Goal: Task Accomplishment & Management: Complete application form

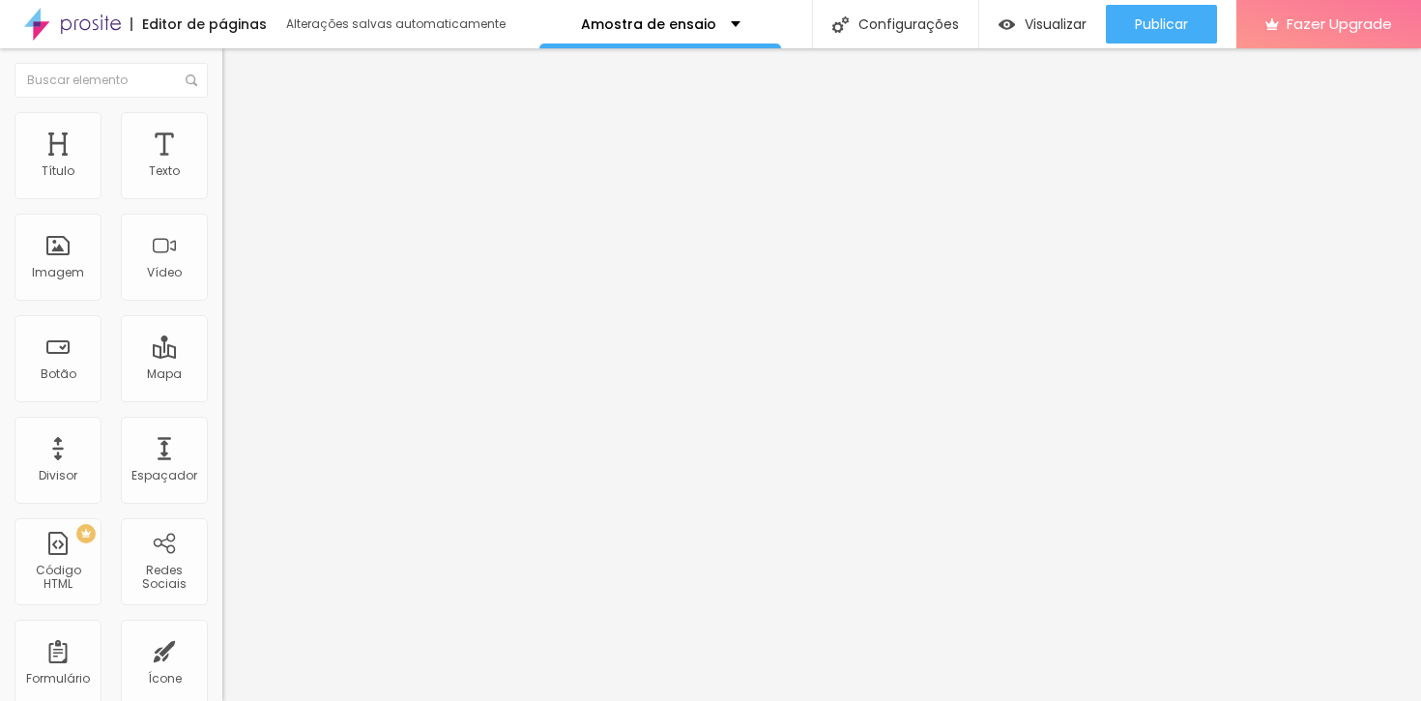
click at [222, 195] on span at bounding box center [228, 202] width 12 height 16
click at [235, 189] on div "Pessoas não Fotogênicas, Etc" at bounding box center [333, 179] width 197 height 17
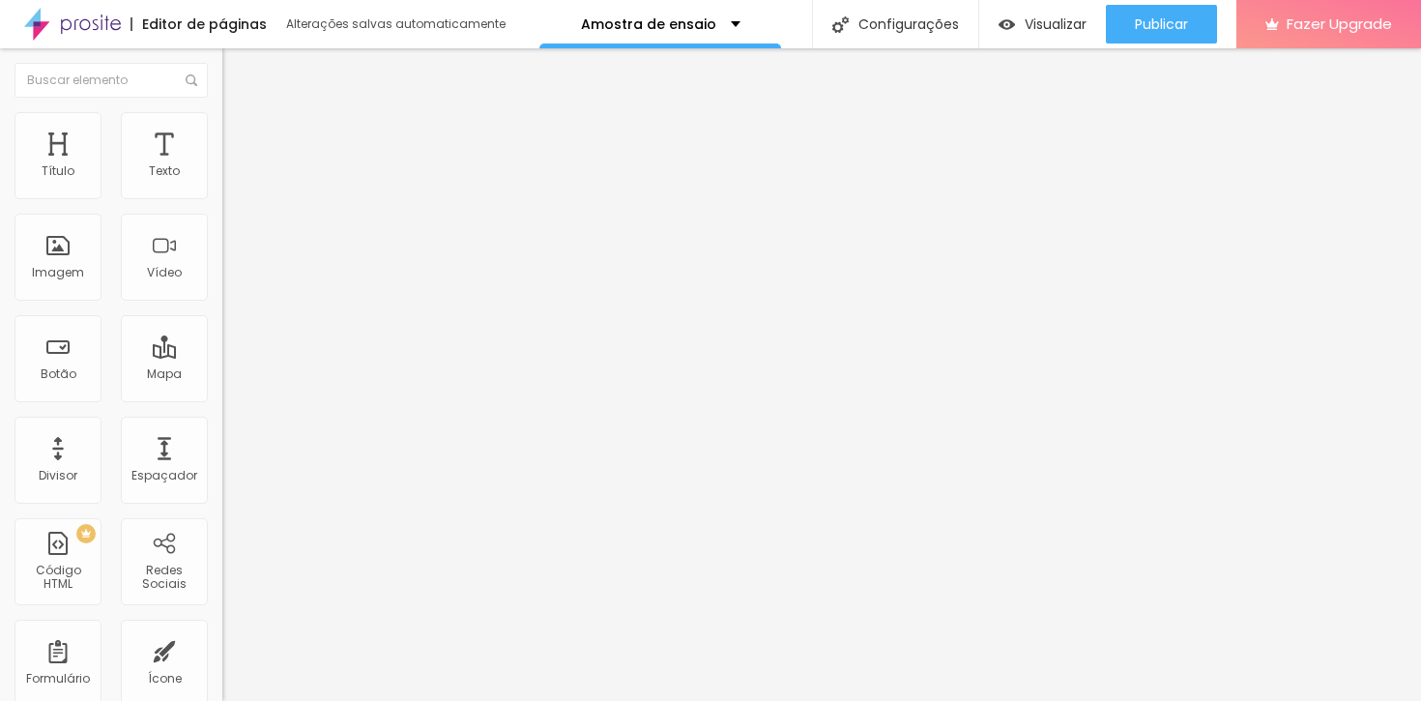
type input "CASAL"
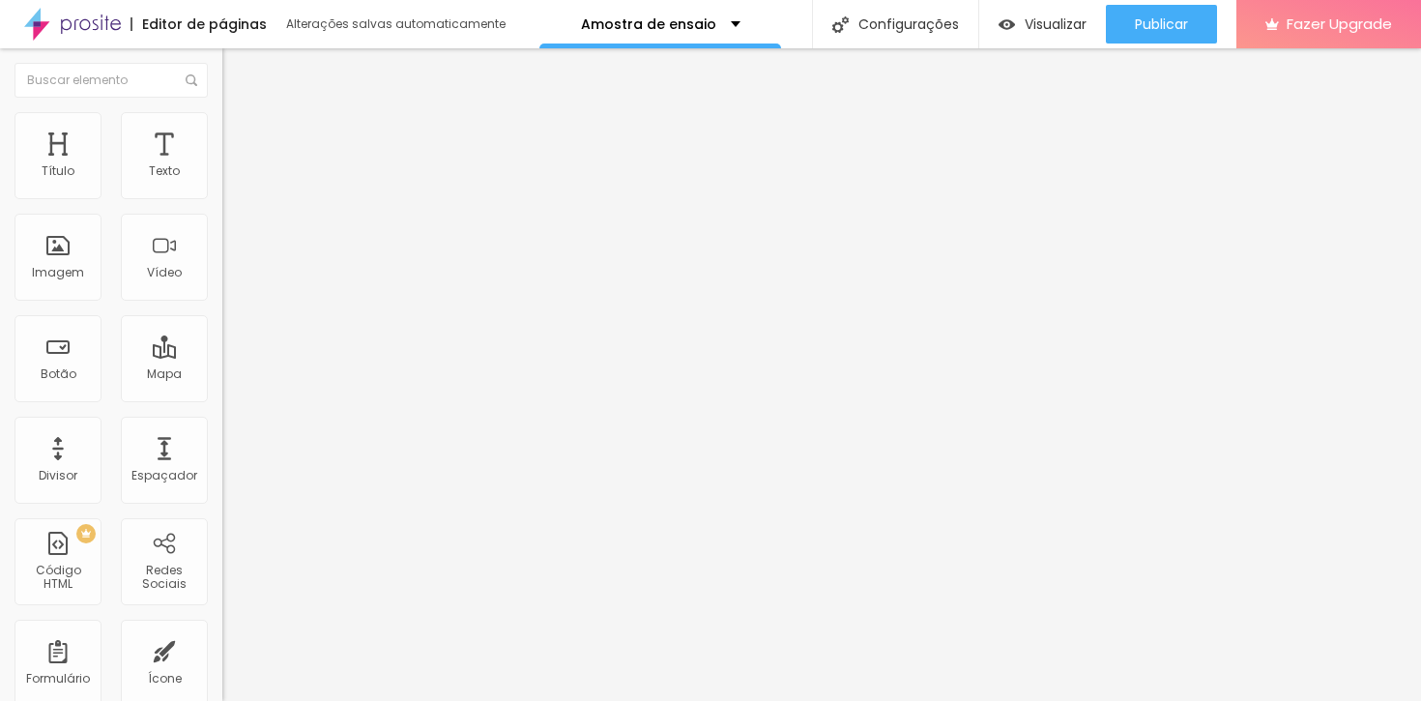
type input "Whatsapp"
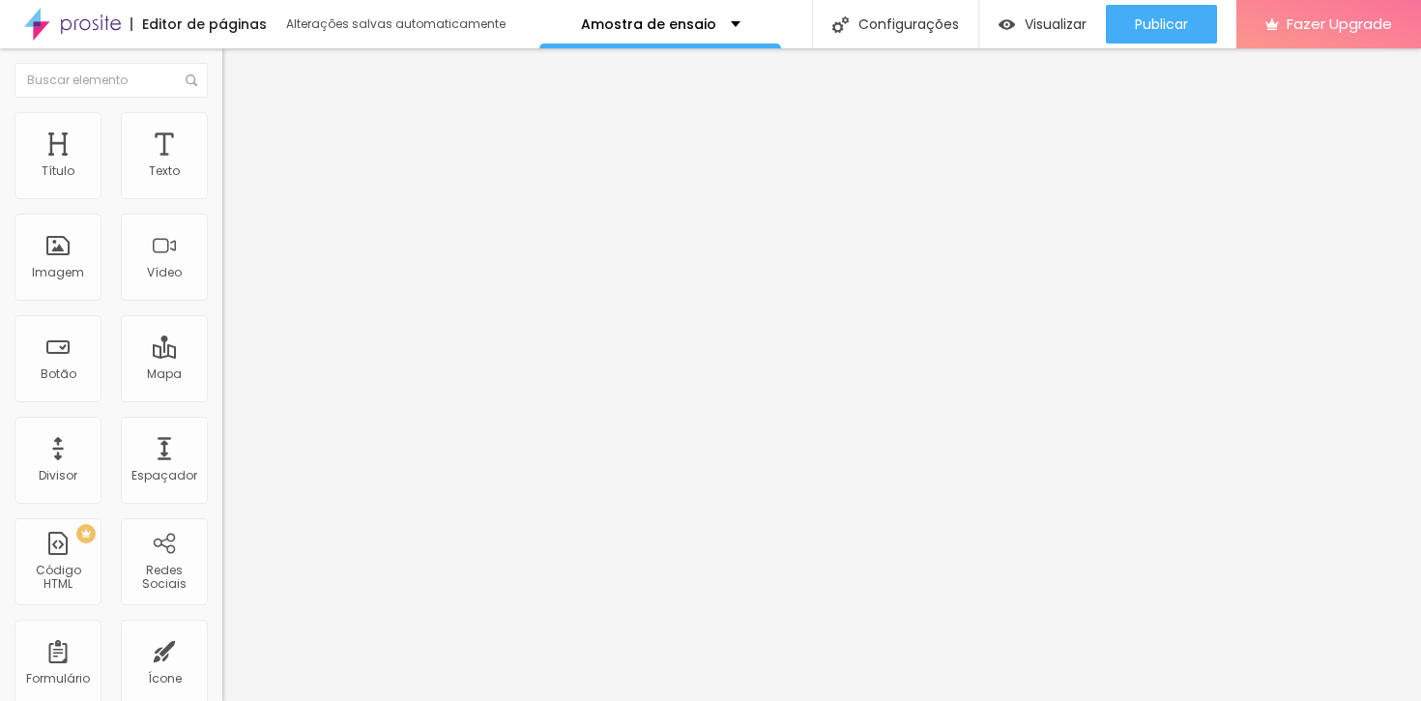
scroll to position [83, 0]
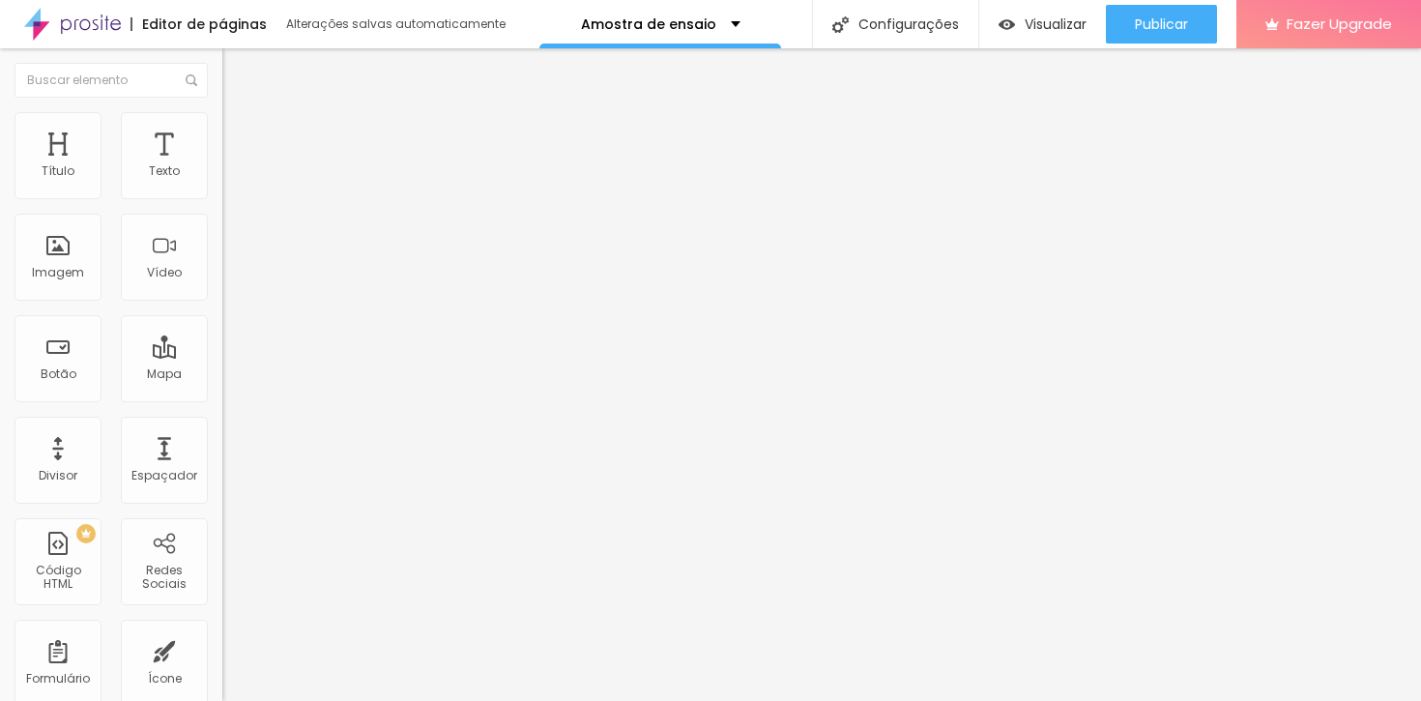
scroll to position [115, 0]
type input "Qual sua profissão?"
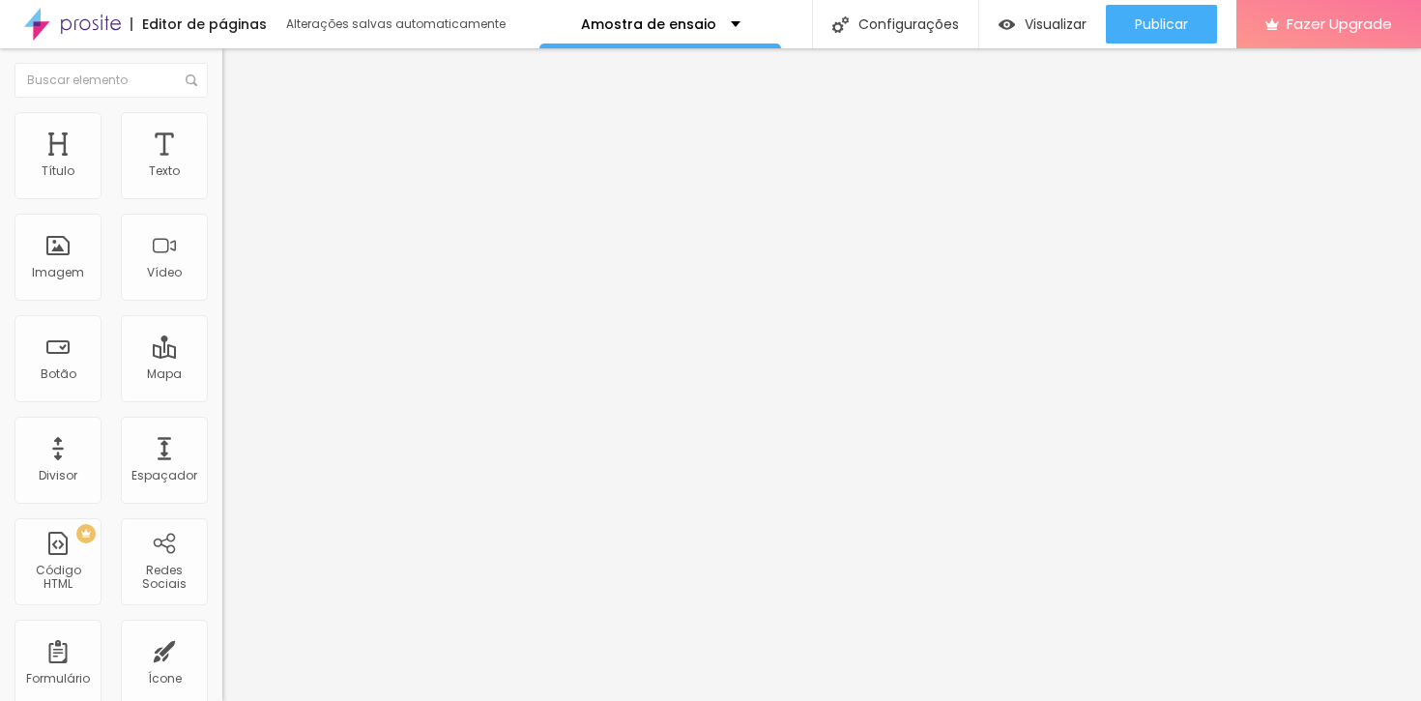
paste input "Qual sua profissão?"
type input "Qual sua profissão?"
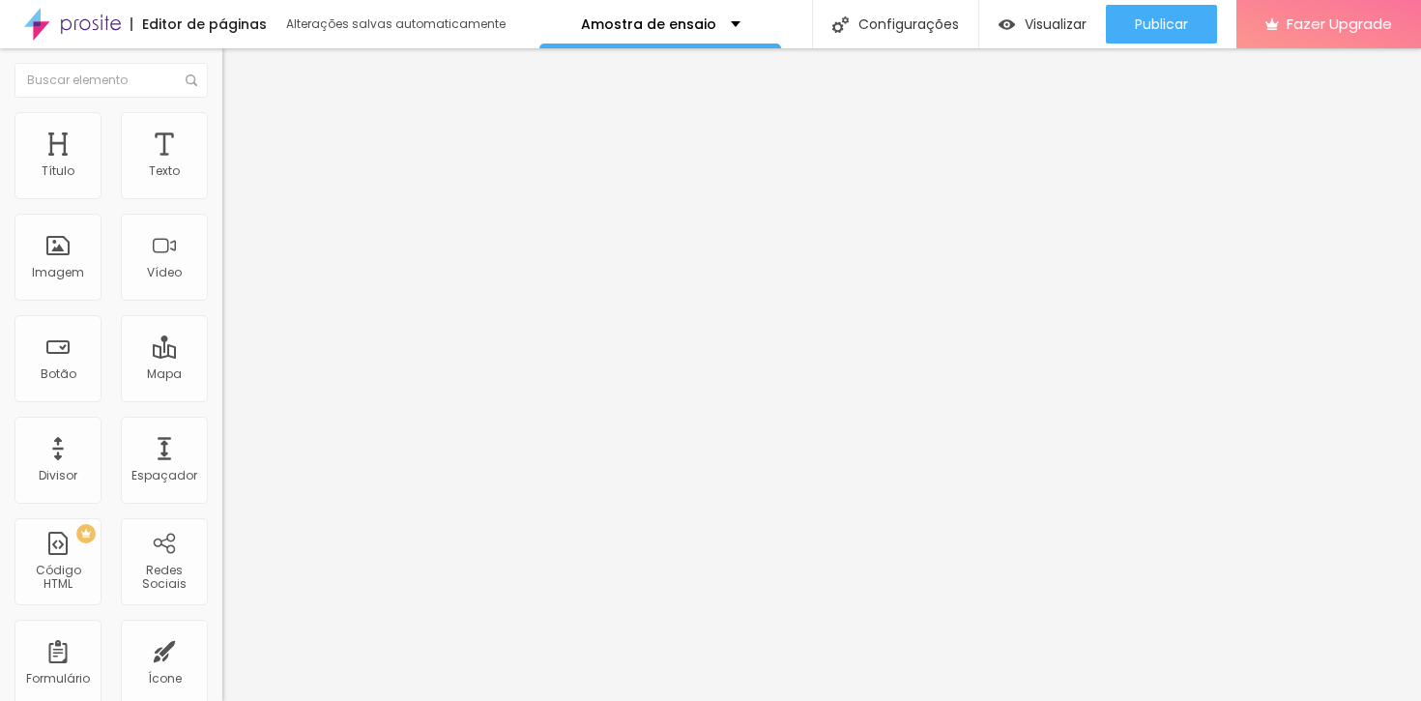
type input "C"
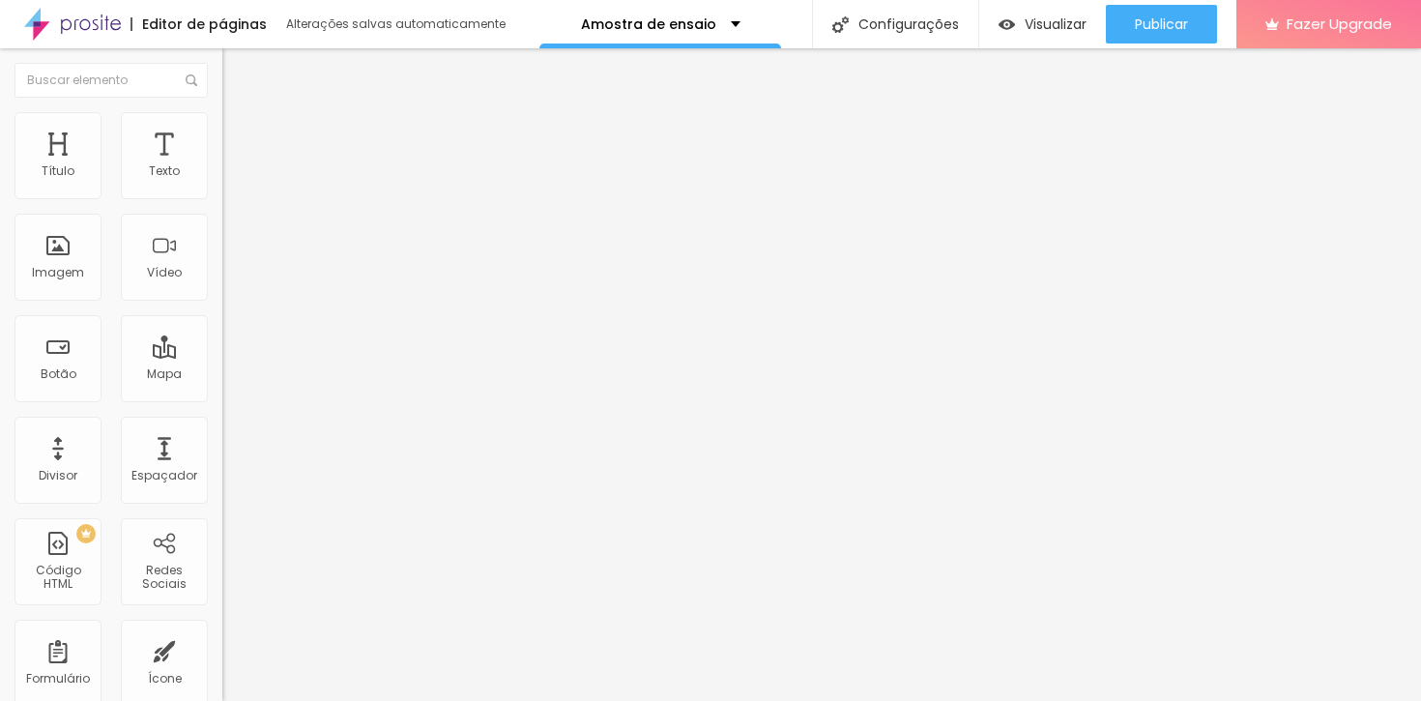
scroll to position [0, 201]
type input "[PERSON_NAME], como começou o seu relacionamento? Como conheceu ele?"
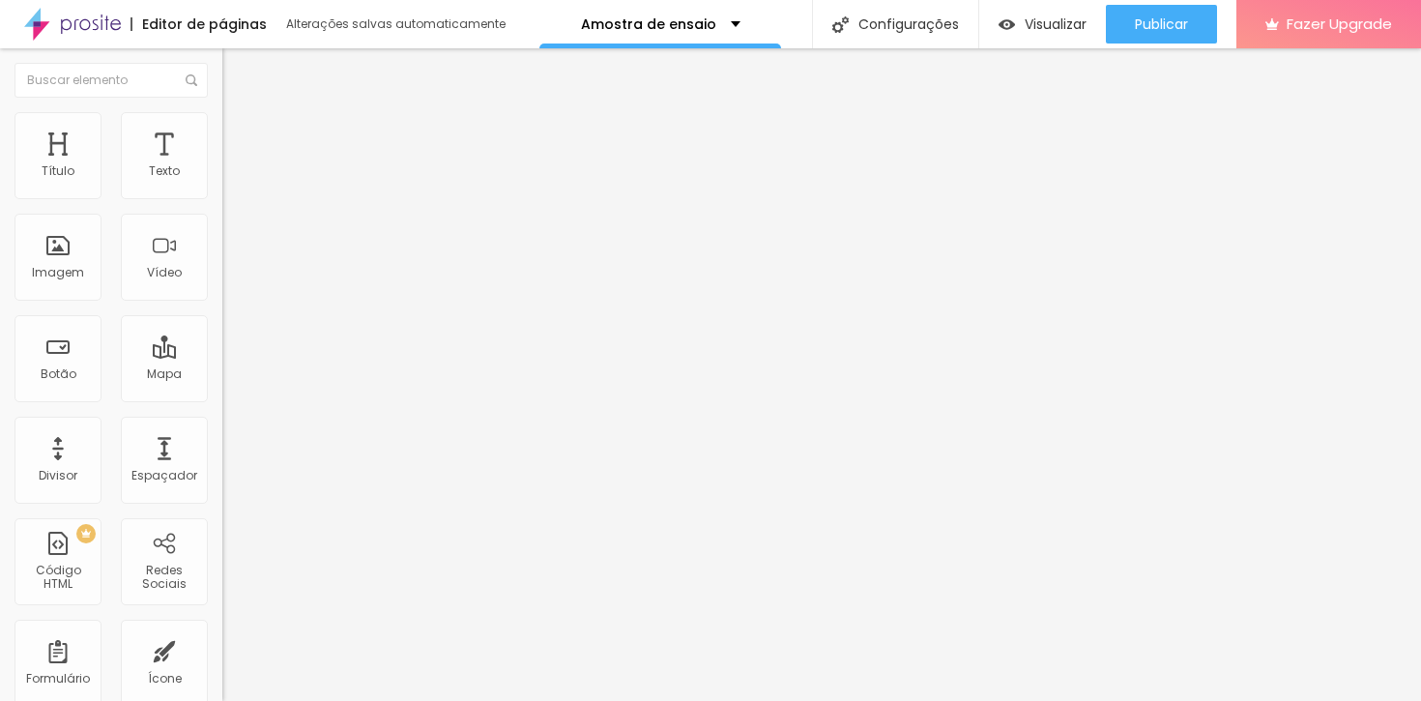
scroll to position [234, 0]
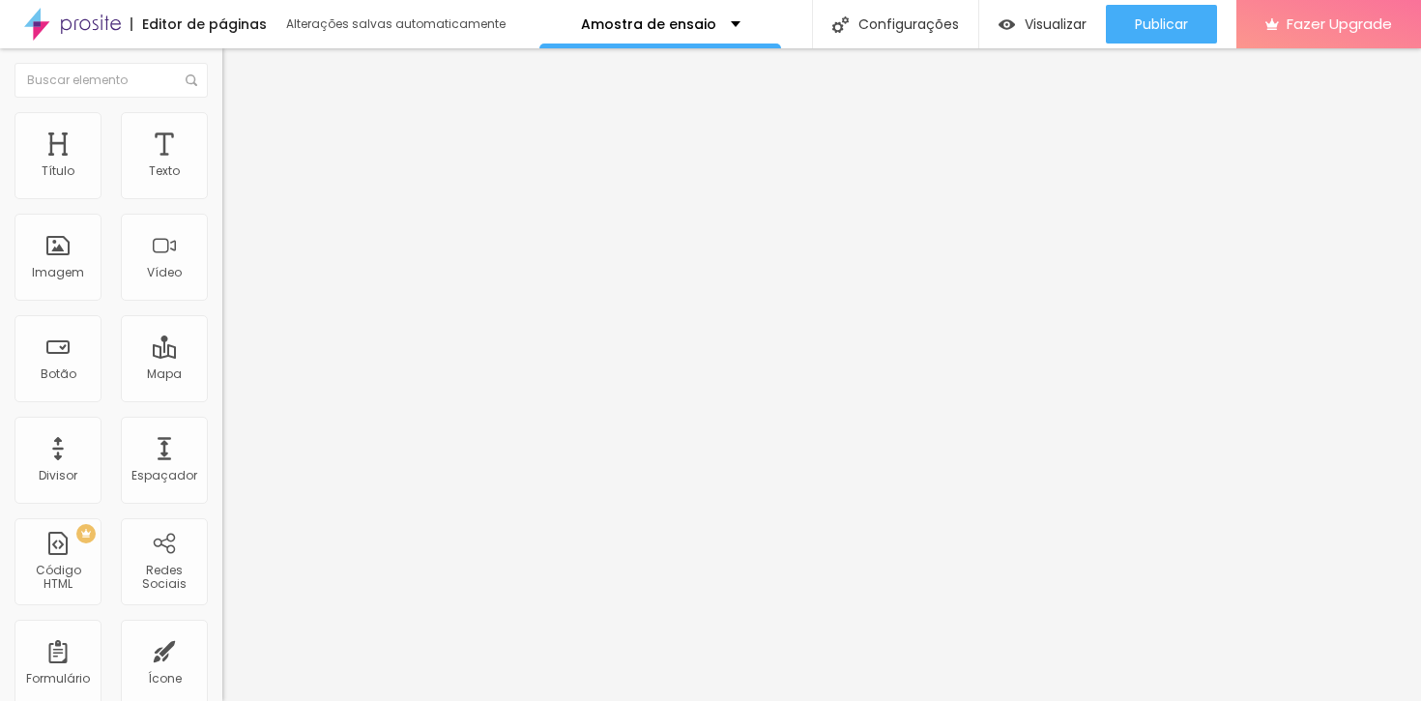
type input "Caso ganhe a experiência, entendeu como funciona? Local do ensaio e os brindes …"
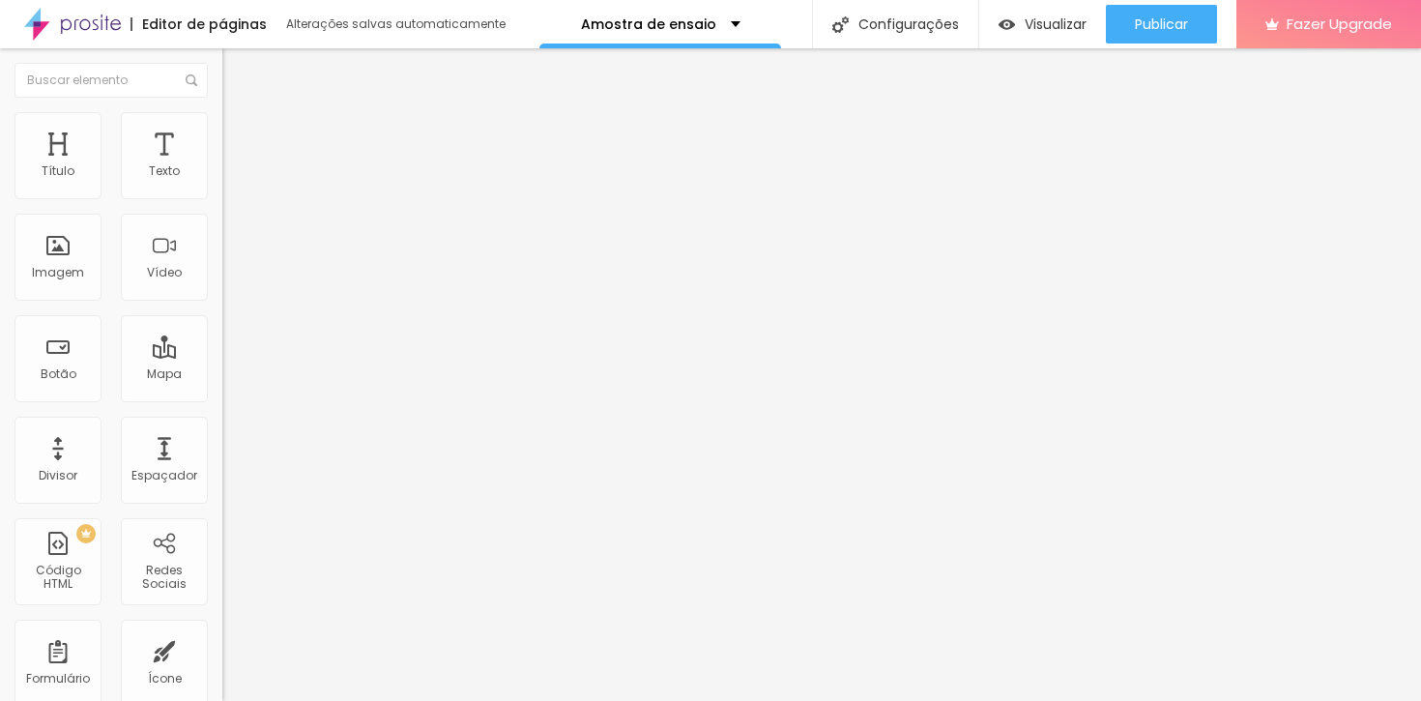
type input "Sim, entendi. Quero participar e ter mais informações."
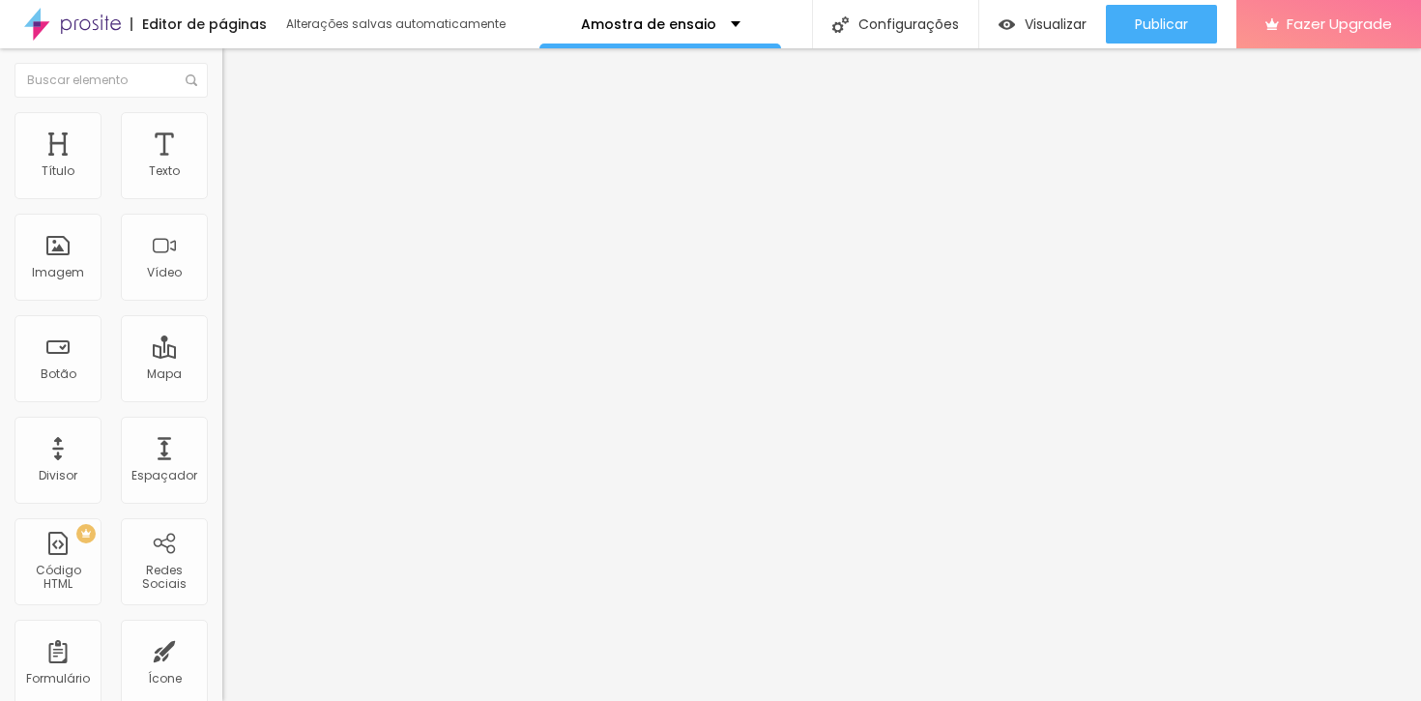
scroll to position [0, 0]
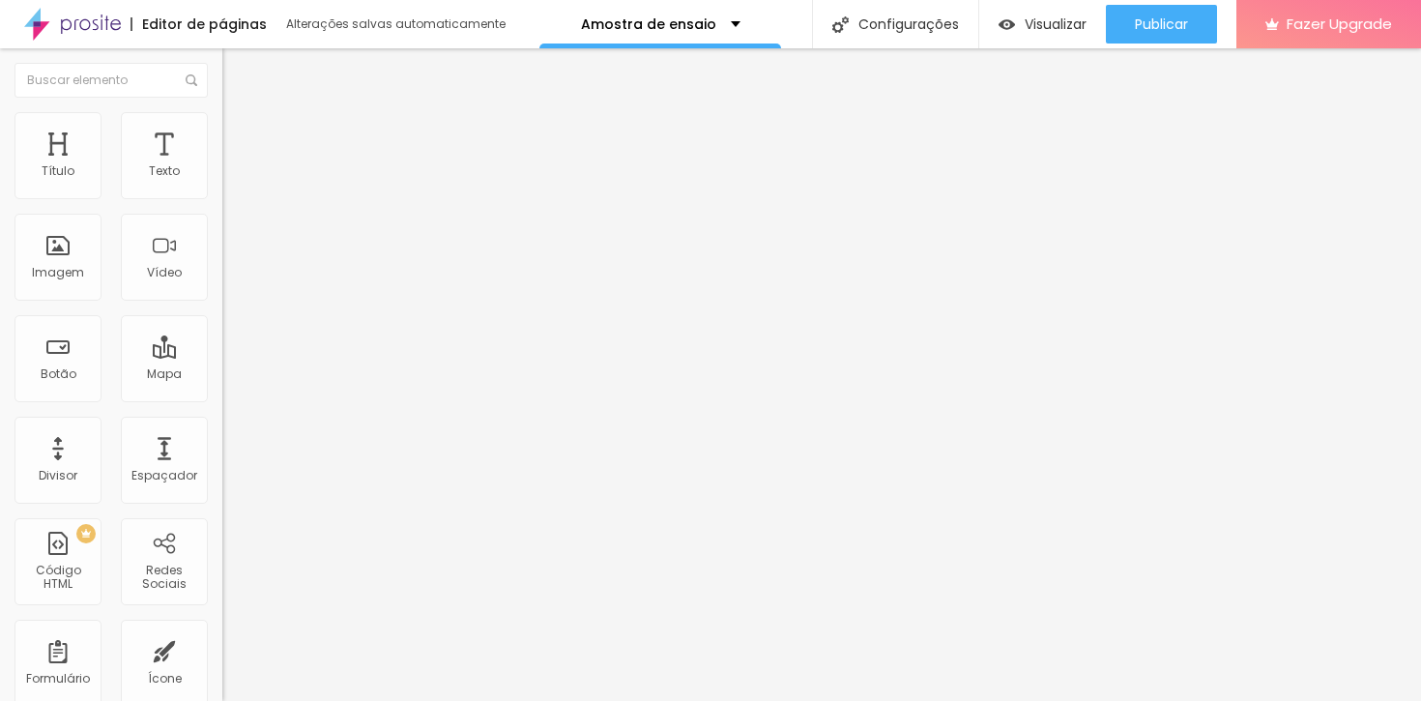
radio input "true"
paste input "[URL][DOMAIN_NAME]"
type input "[URL][DOMAIN_NAME]"
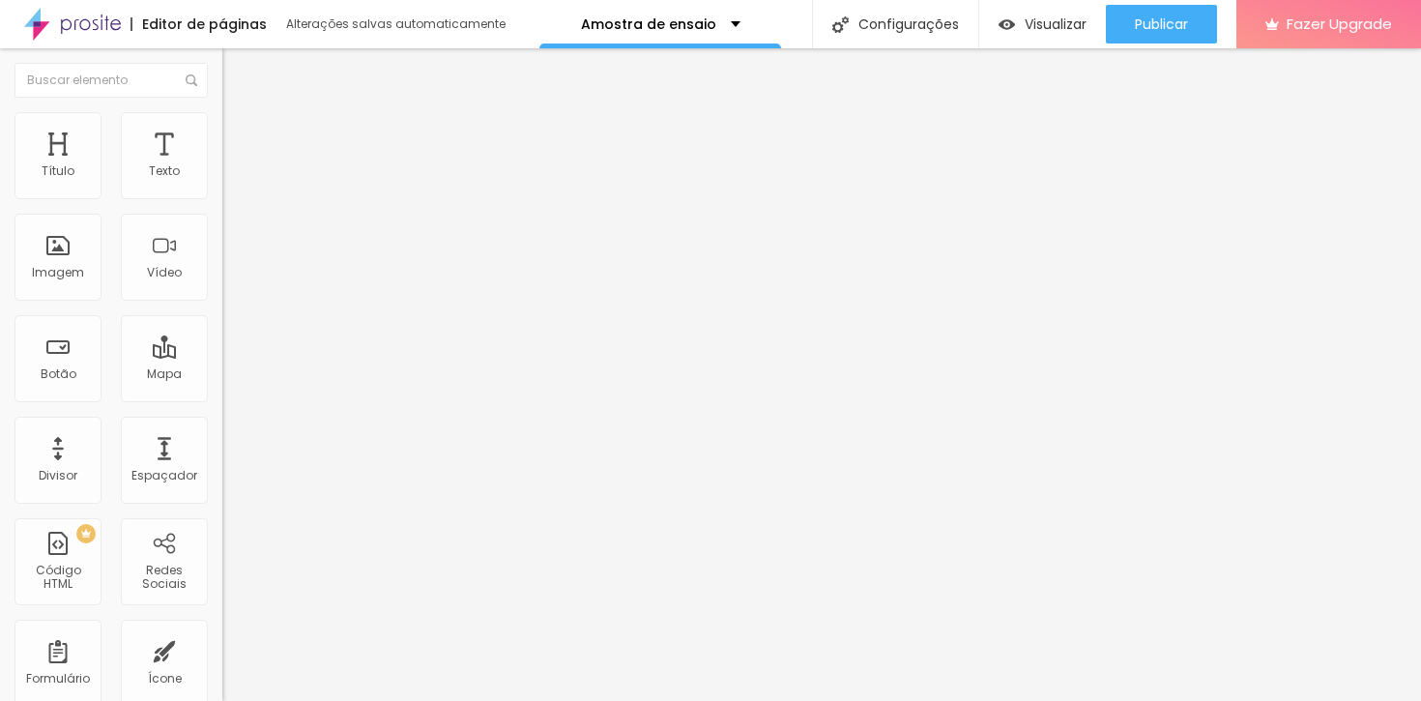
type input "ENVIAR O FORMULÁRIO"
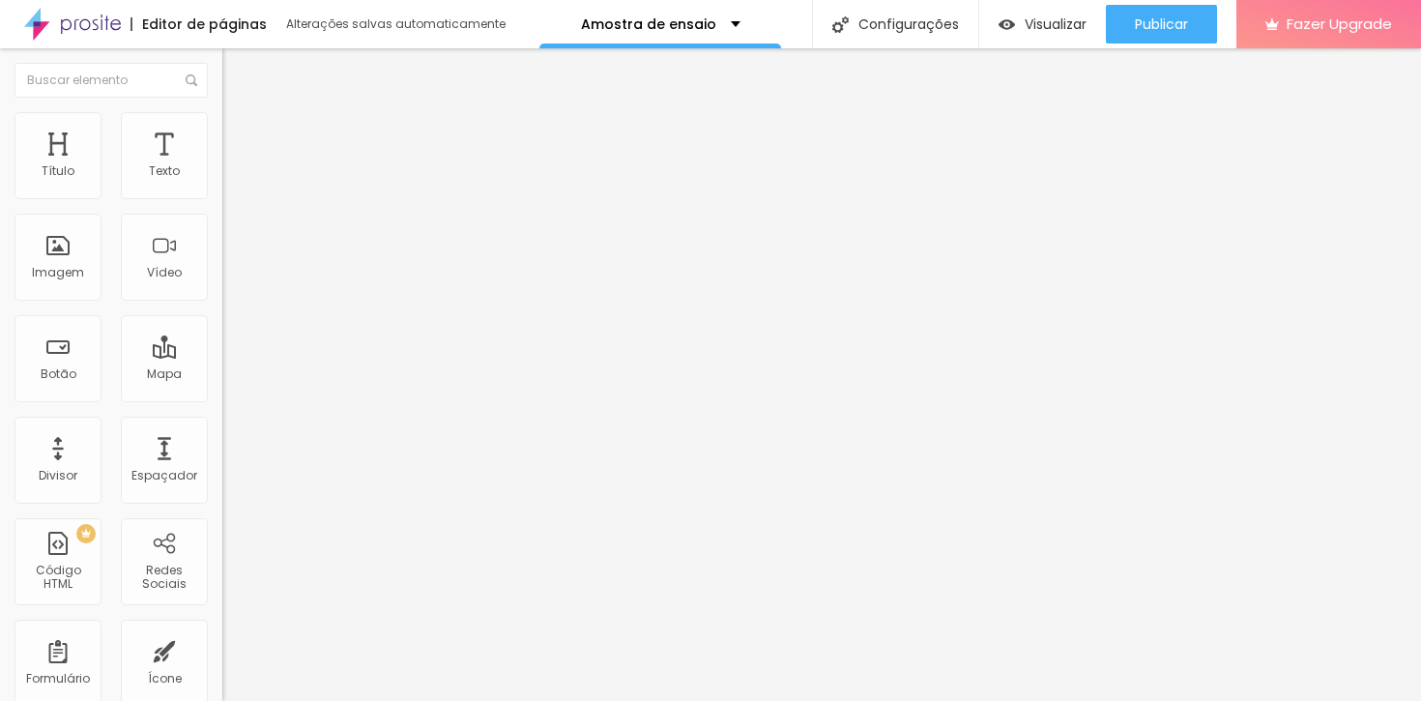
scroll to position [0, 0]
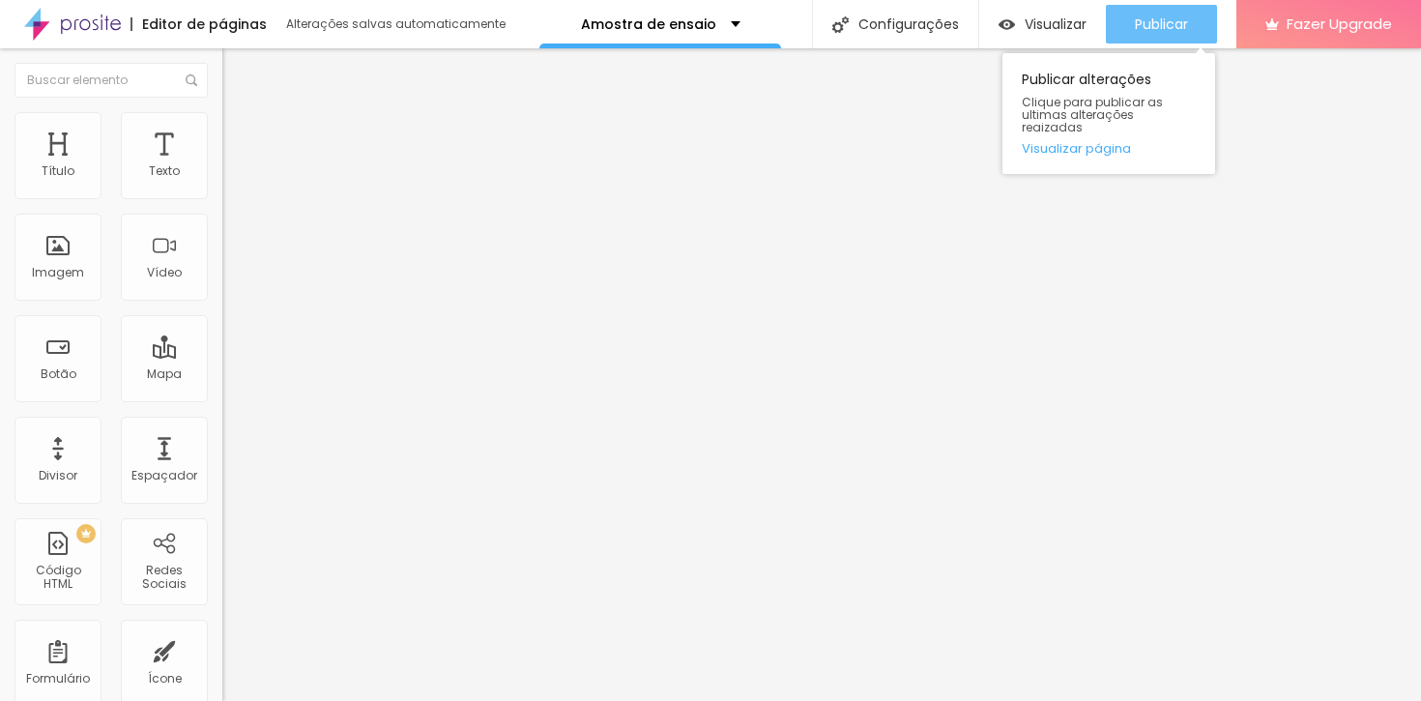
click at [1148, 22] on span "Publicar" at bounding box center [1161, 23] width 53 height 15
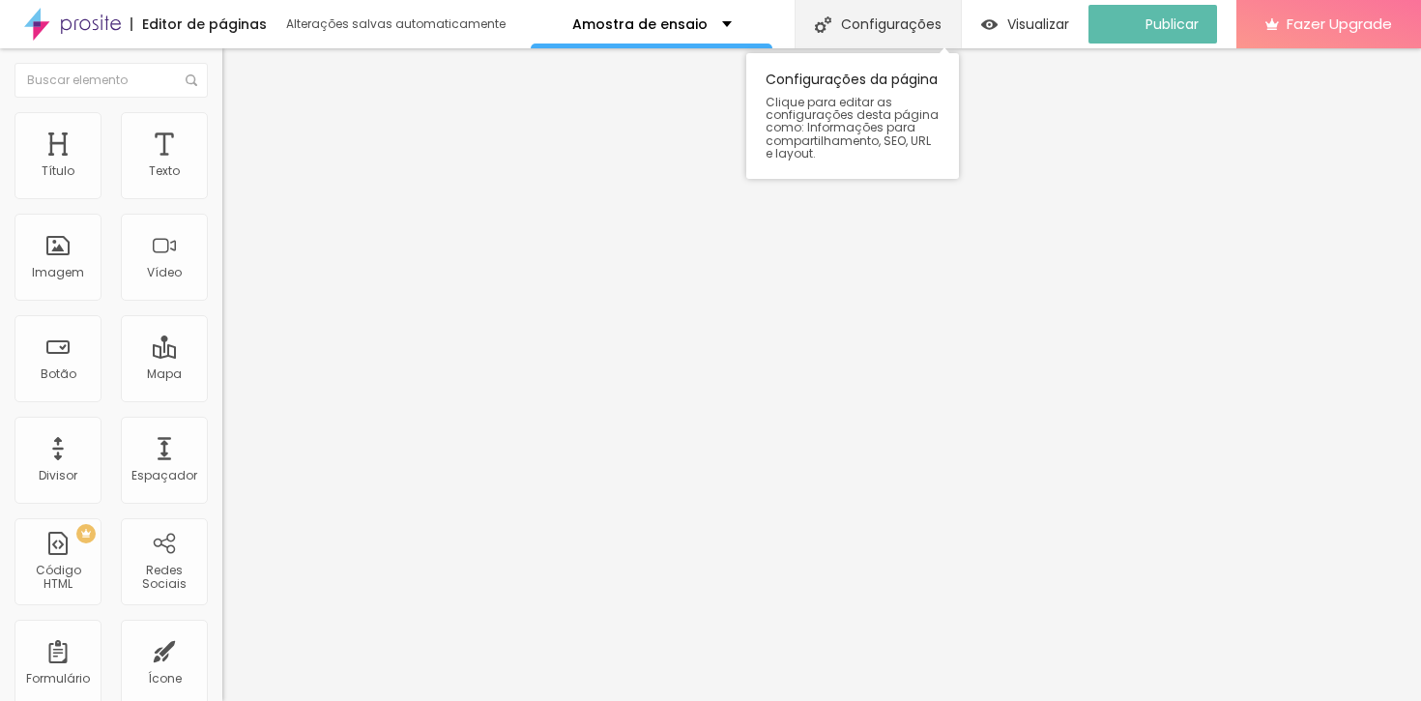
click at [862, 27] on div "Configurações" at bounding box center [878, 24] width 166 height 48
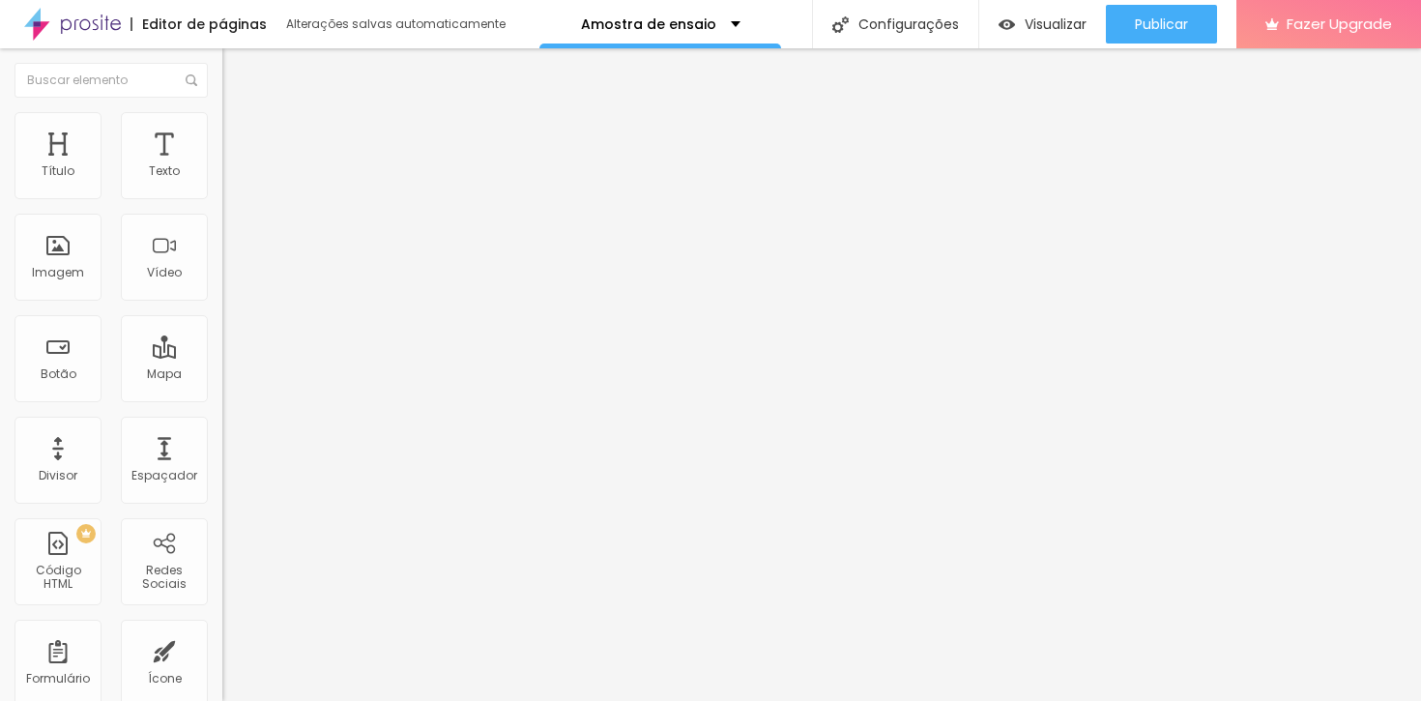
type input "Casal"
drag, startPoint x: 540, startPoint y: 286, endPoint x: 699, endPoint y: 292, distance: 158.7
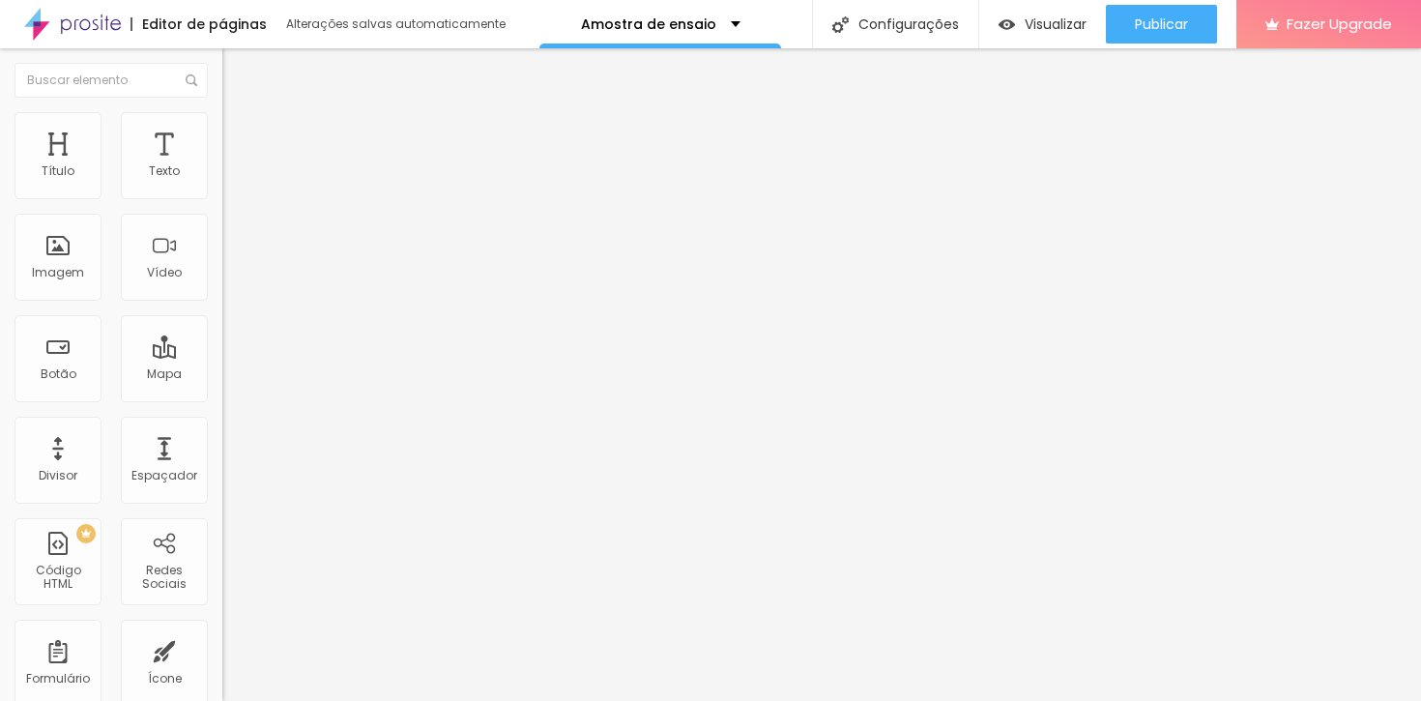
type input "/casal"
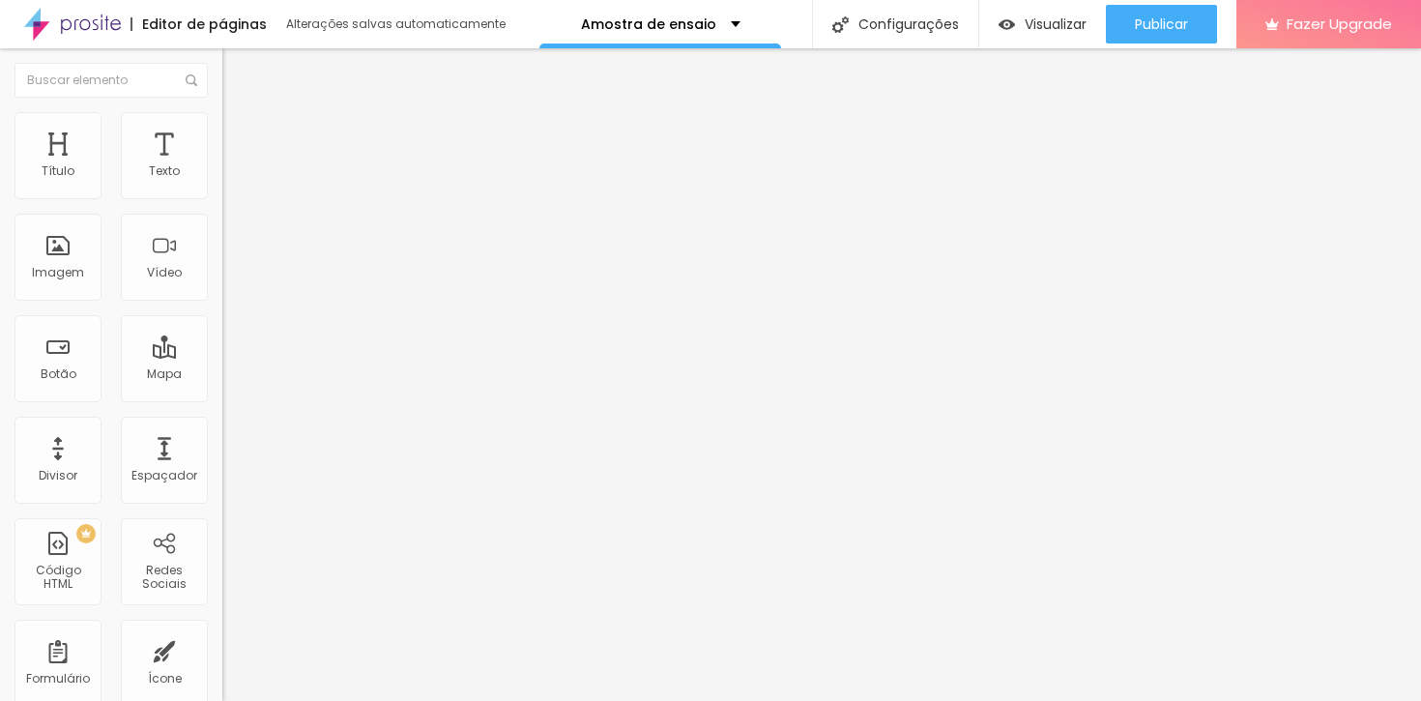
type input "CASAIS"
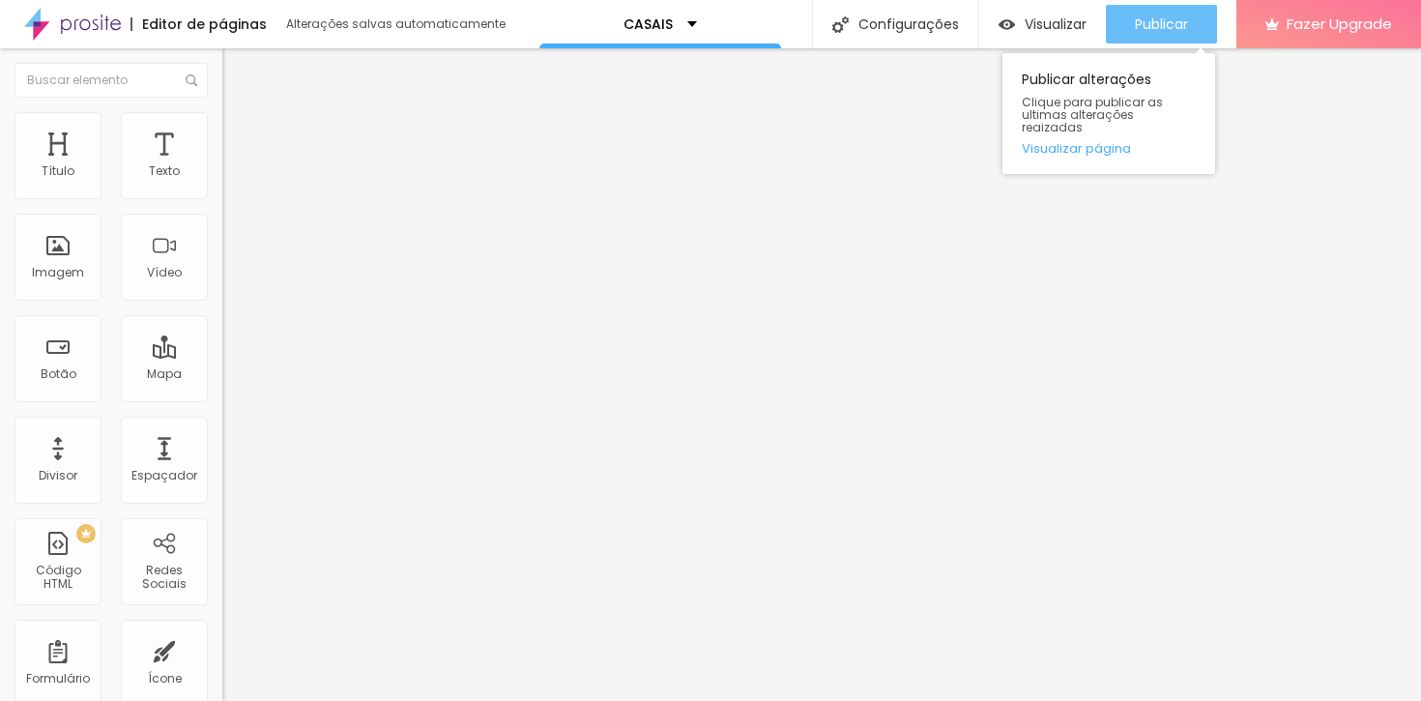
click at [1150, 24] on span "Publicar" at bounding box center [1161, 23] width 53 height 15
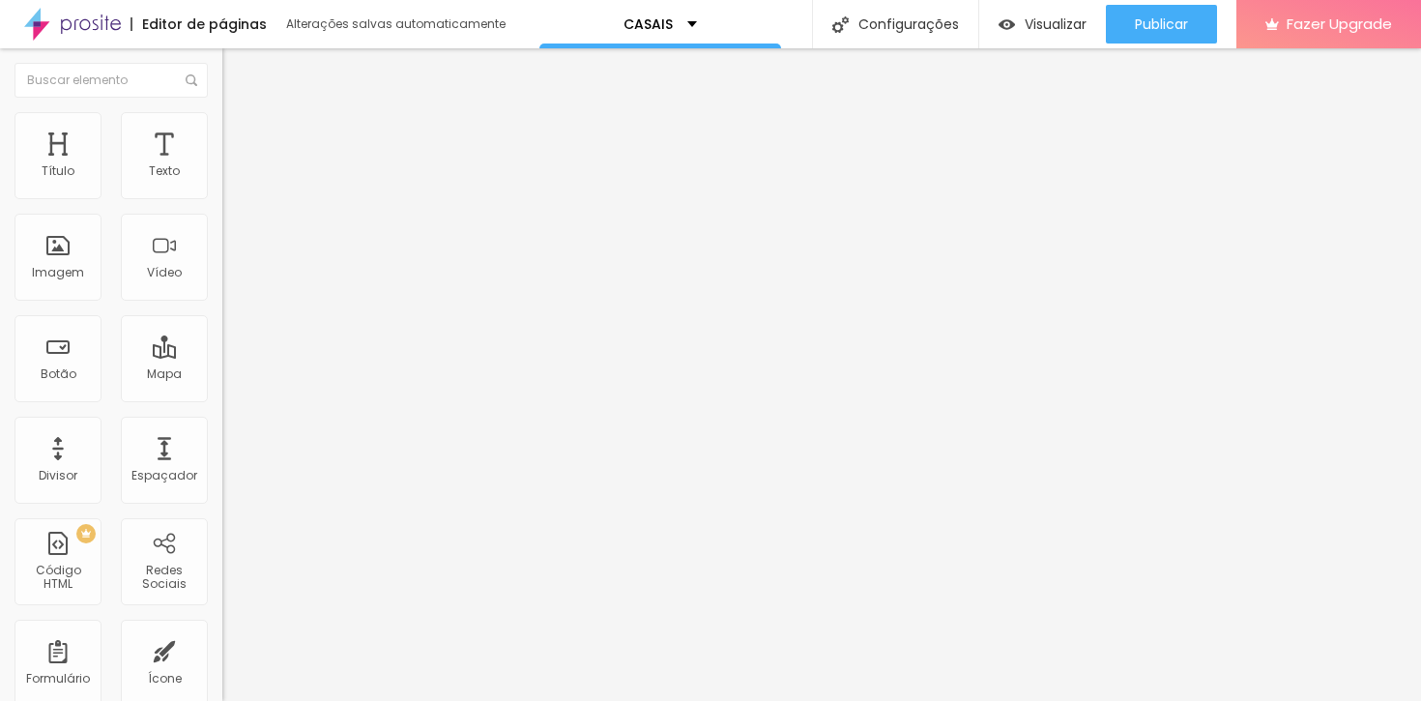
click at [222, 166] on span "Adicionar imagem" at bounding box center [284, 158] width 125 height 16
click at [222, 116] on img at bounding box center [230, 120] width 17 height 17
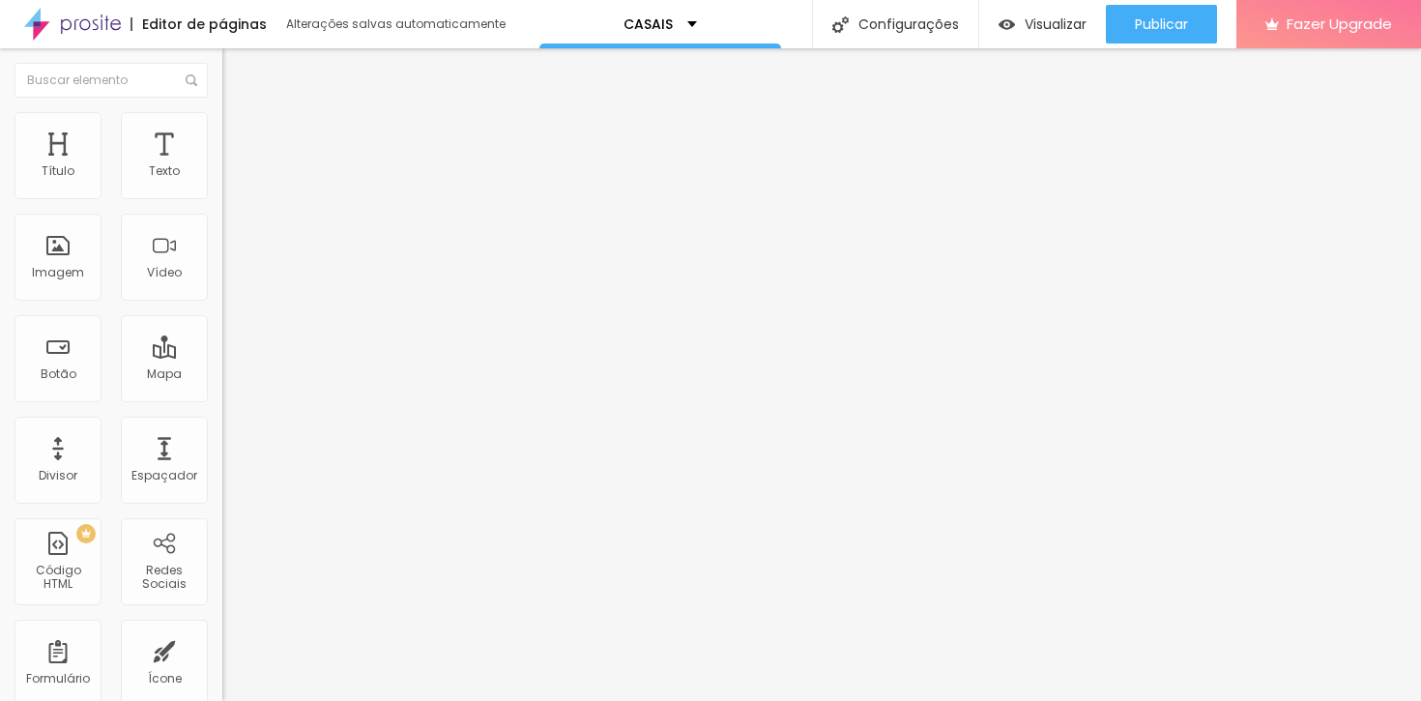
type input "90"
type input "85"
type input "80"
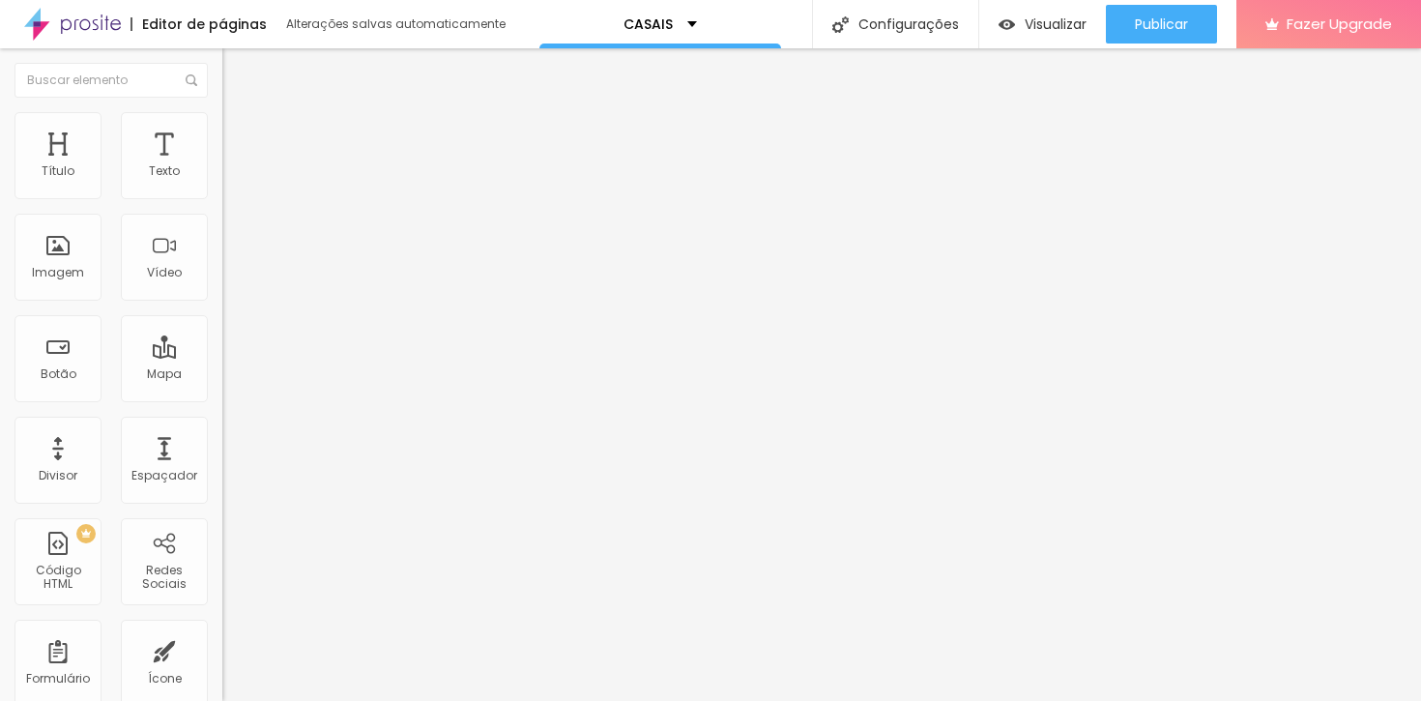
type input "80"
type input "75"
type input "70"
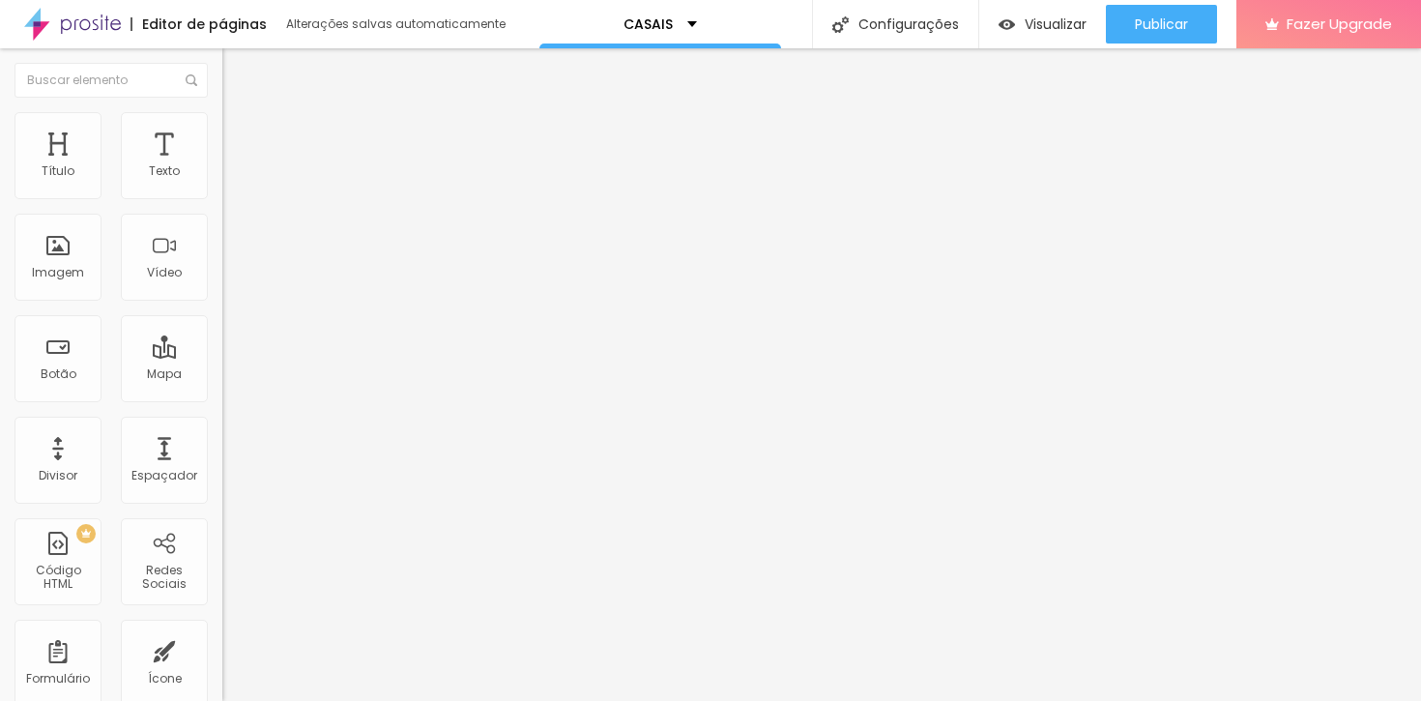
type input "75"
drag, startPoint x: 185, startPoint y: 209, endPoint x: 150, endPoint y: 207, distance: 34.9
type input "75"
click at [222, 198] on input "range" at bounding box center [284, 190] width 125 height 15
click at [222, 78] on button "Editar Texto" at bounding box center [333, 70] width 222 height 44
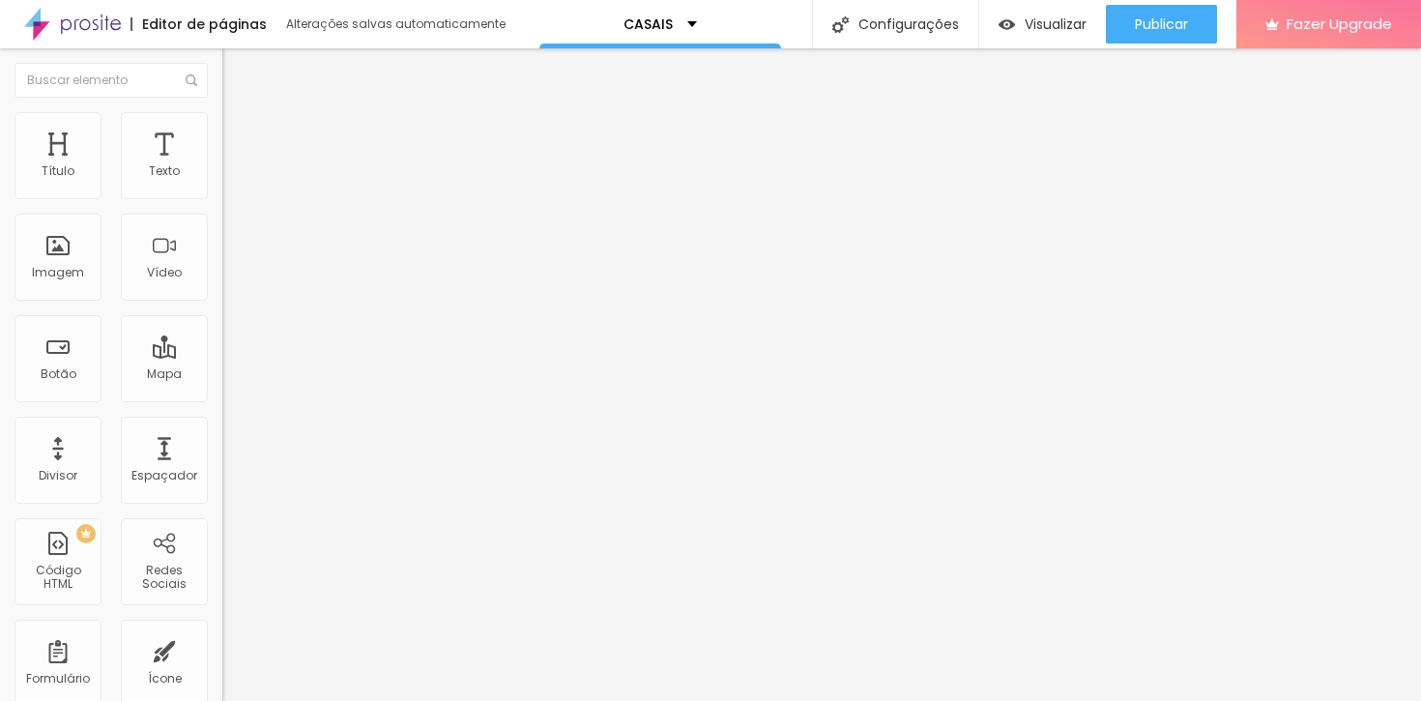
click at [222, 166] on span "Adicionar imagem" at bounding box center [284, 158] width 125 height 16
click at [237, 65] on img "button" at bounding box center [244, 70] width 15 height 15
click at [222, 196] on span at bounding box center [228, 202] width 12 height 16
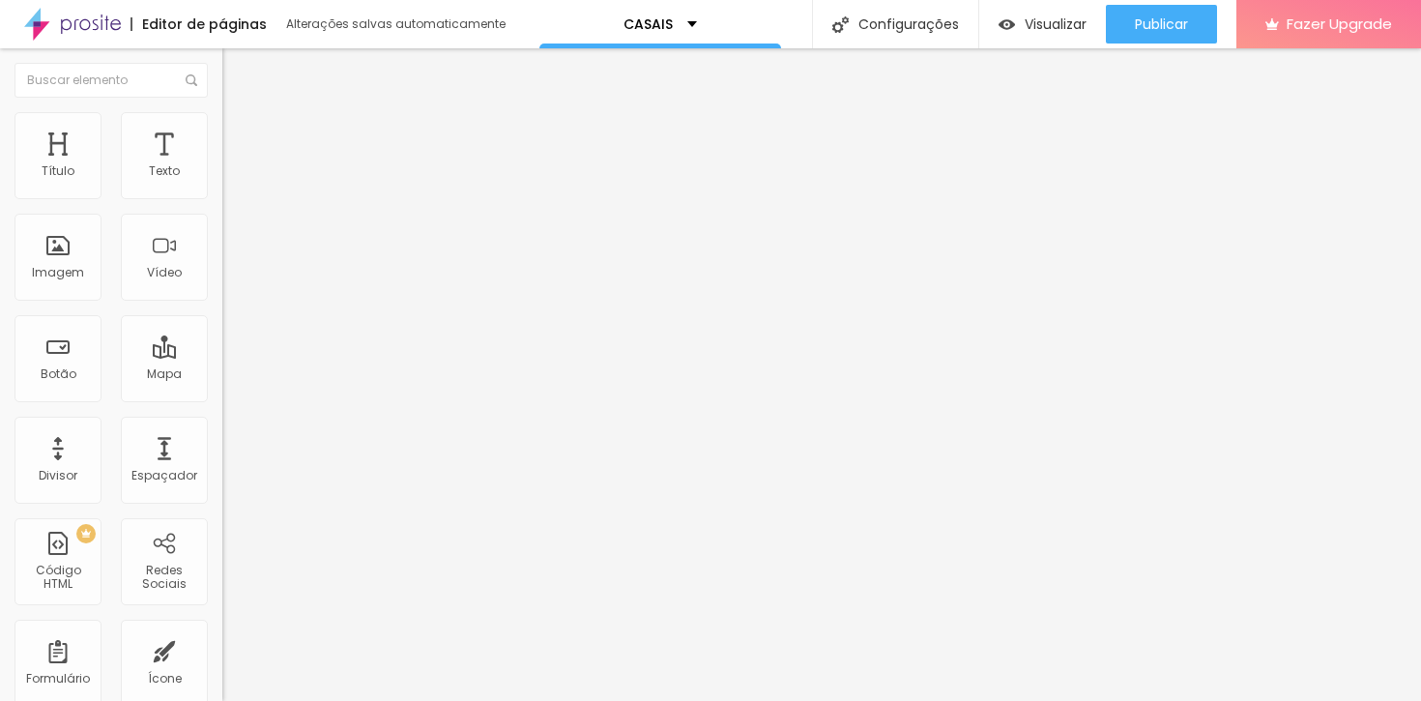
paste input "[URL][DOMAIN_NAME]"
type input "[URL][DOMAIN_NAME]"
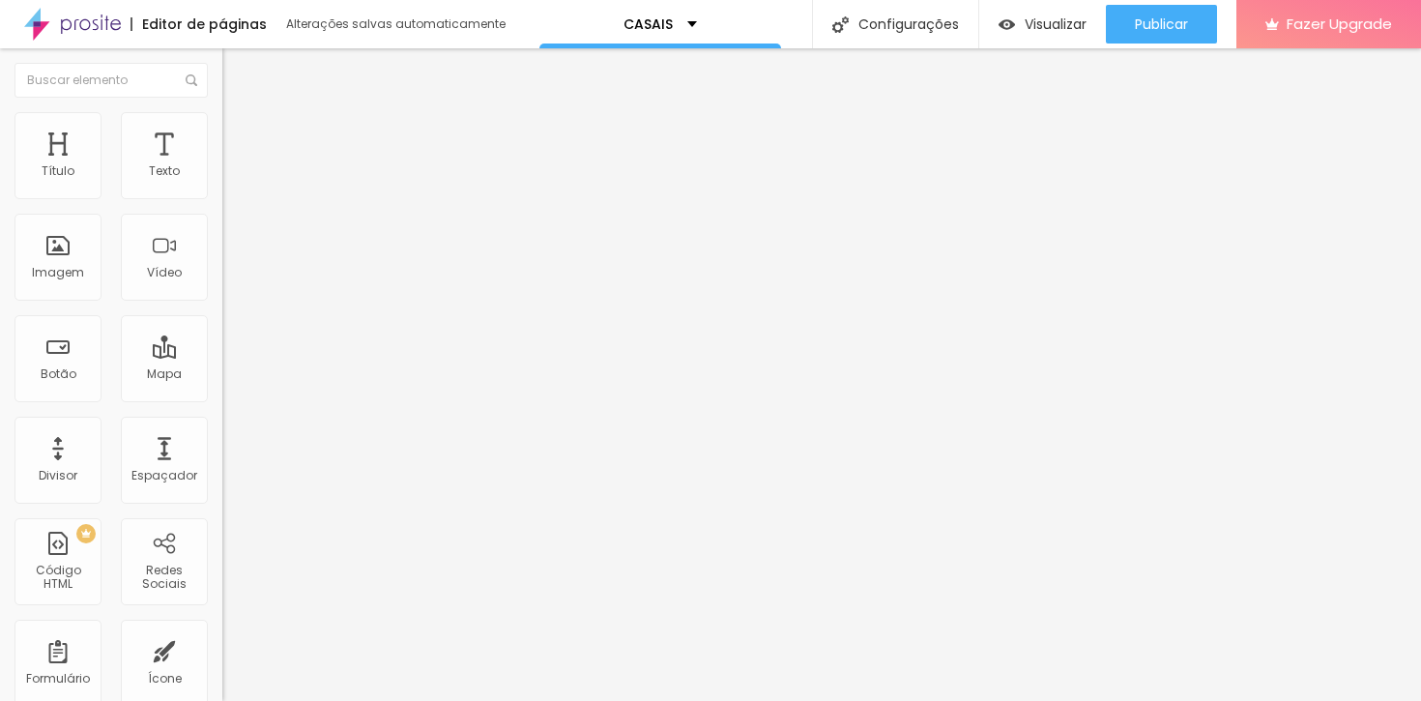
click at [222, 195] on img at bounding box center [228, 201] width 12 height 12
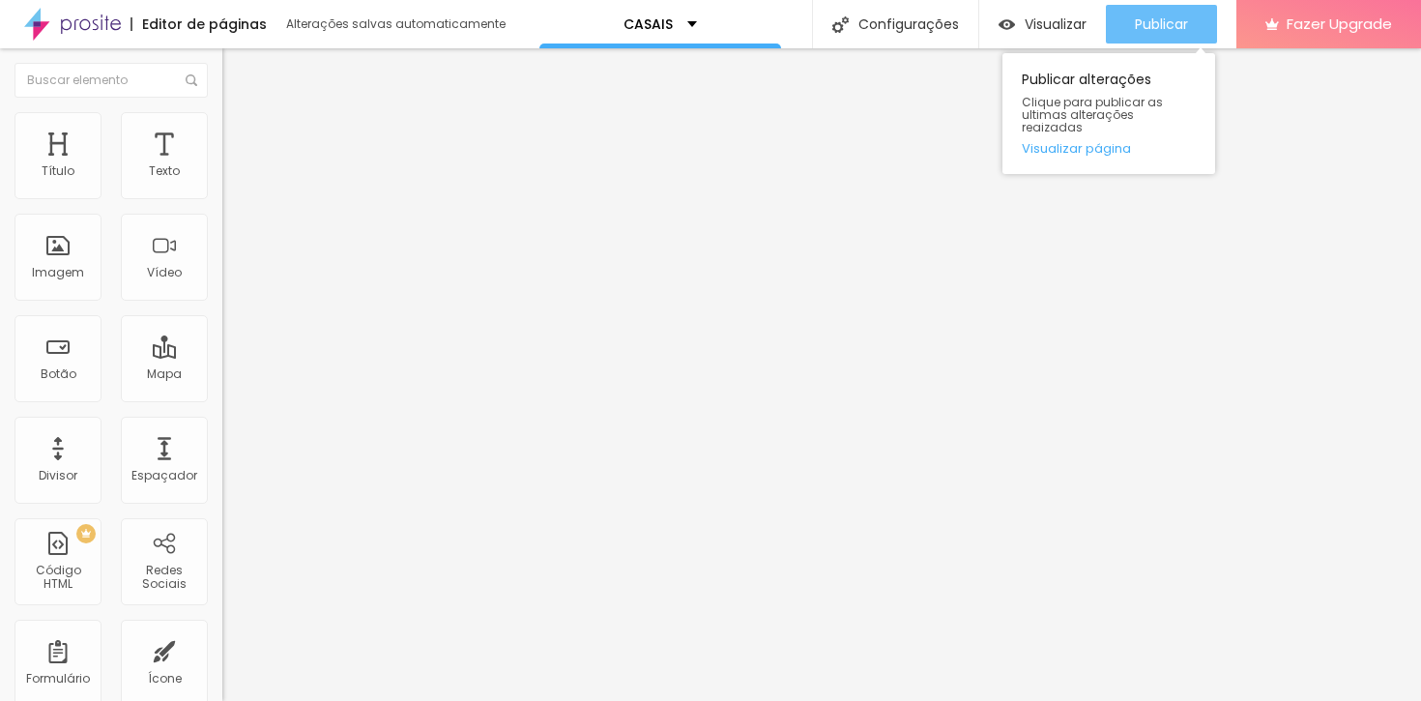
click at [1172, 5] on div "Publicar" at bounding box center [1161, 24] width 53 height 39
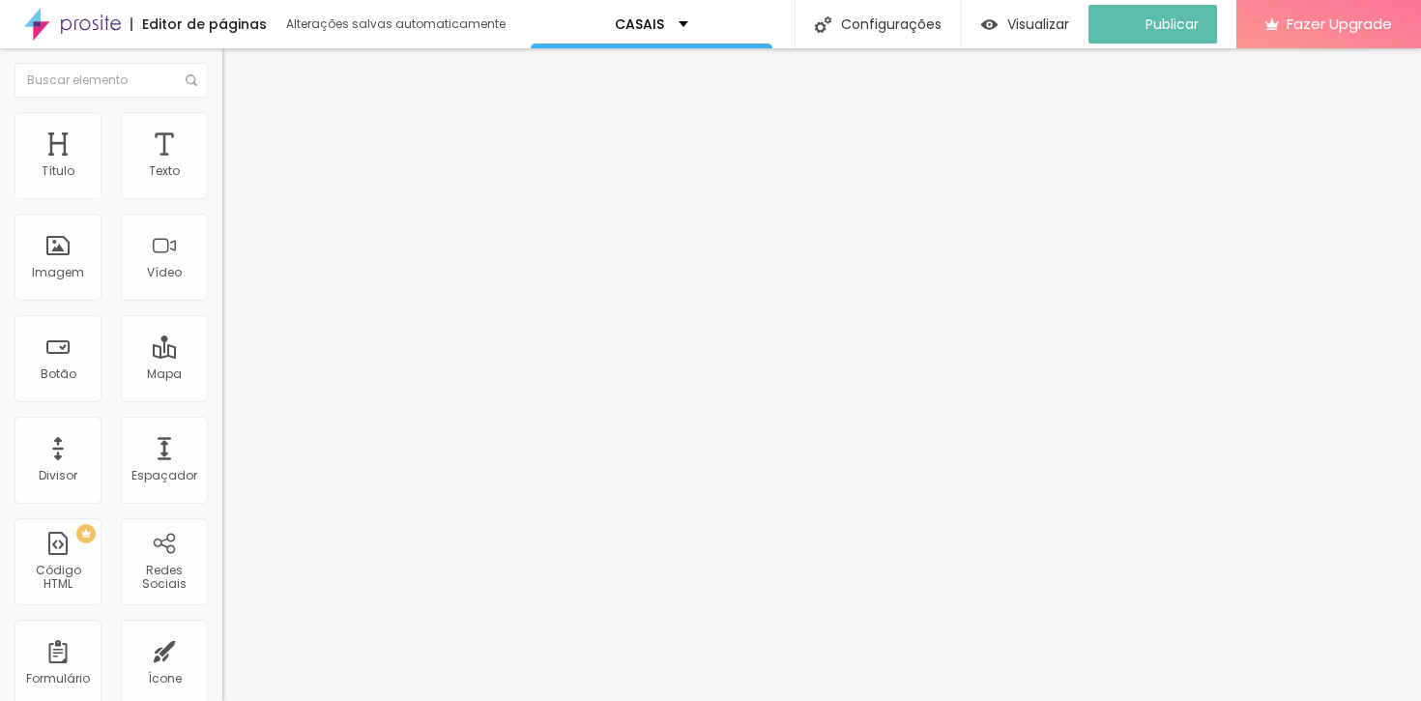
click at [222, 194] on span at bounding box center [228, 202] width 12 height 16
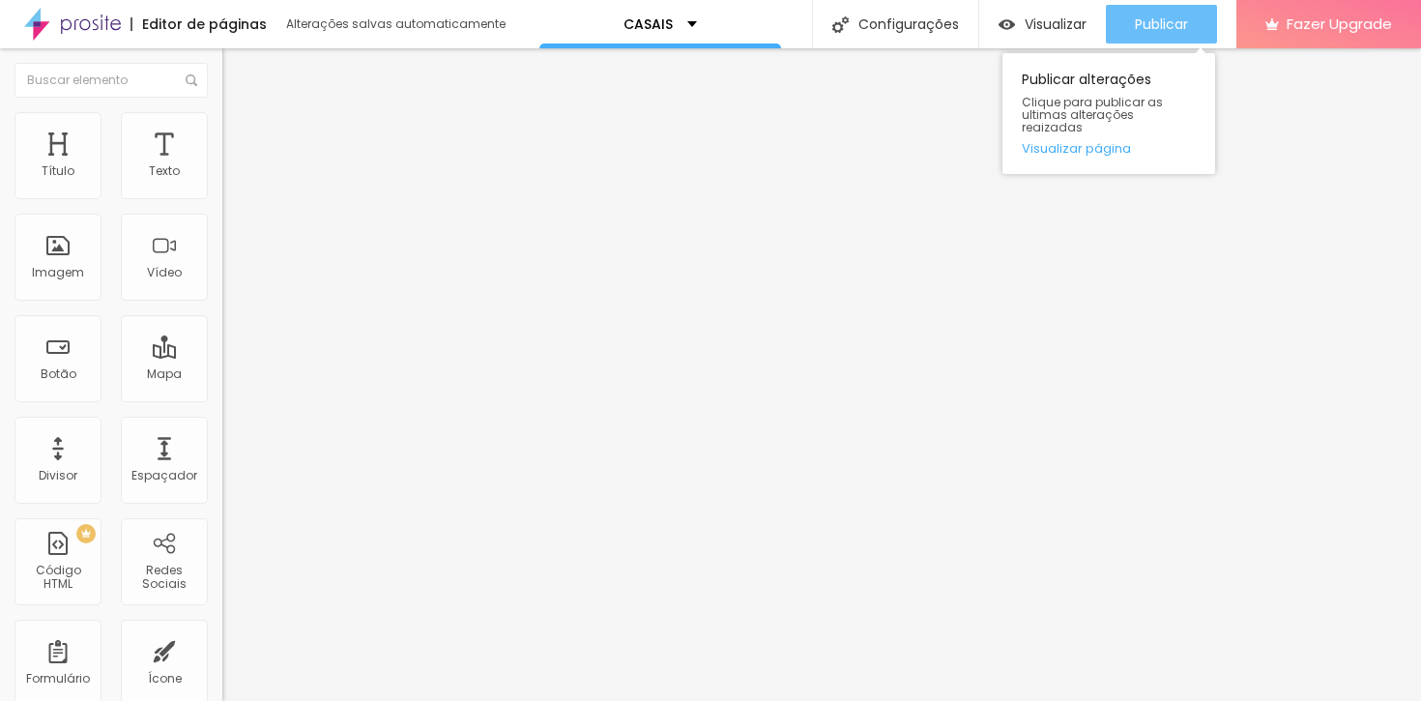
click at [1122, 19] on button "Publicar" at bounding box center [1161, 24] width 111 height 39
click at [1177, 19] on span "Publicar" at bounding box center [1161, 23] width 53 height 15
click at [1166, 12] on div "Publicar" at bounding box center [1161, 24] width 53 height 39
click at [1154, 9] on div "Publicar" at bounding box center [1161, 24] width 53 height 39
